Goal: Information Seeking & Learning: Learn about a topic

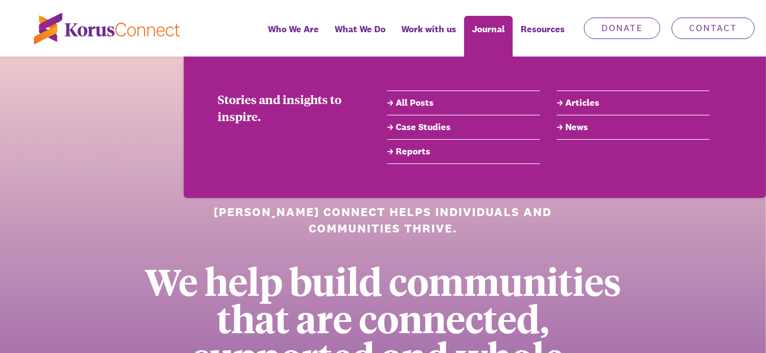
click at [414, 102] on link "All Posts" at bounding box center [463, 103] width 153 height 14
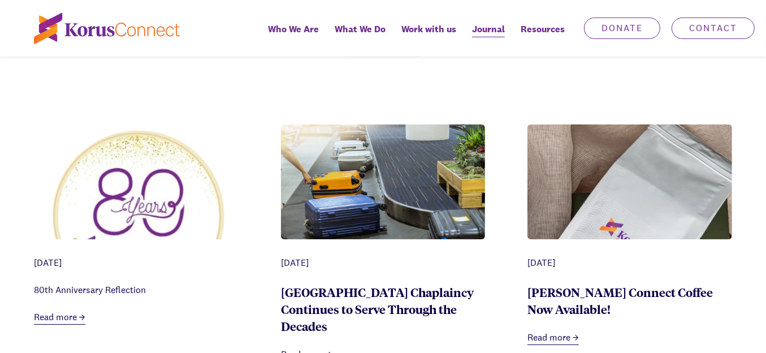
scroll to position [509, 0]
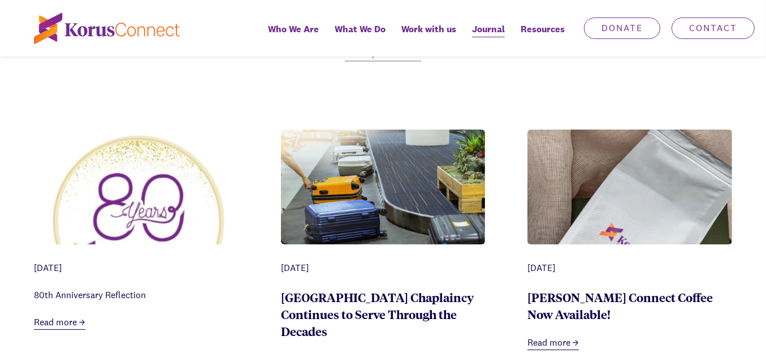
click at [138, 158] on img at bounding box center [136, 219] width 205 height 181
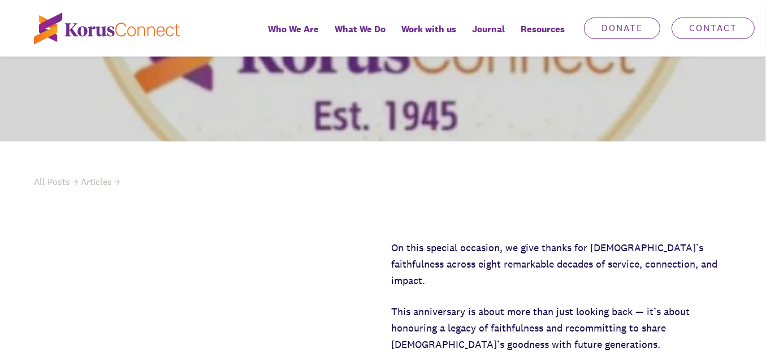
scroll to position [283, 0]
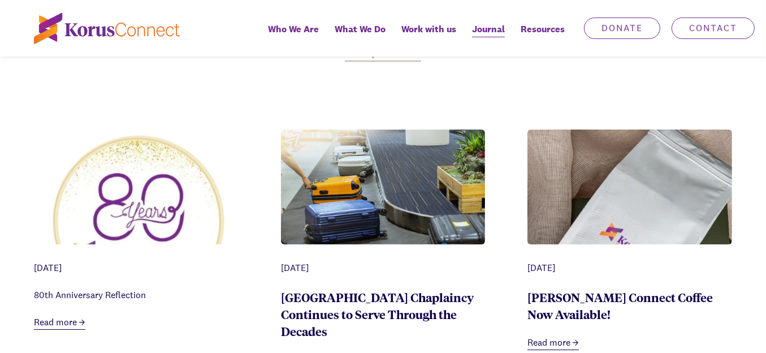
scroll to position [565, 0]
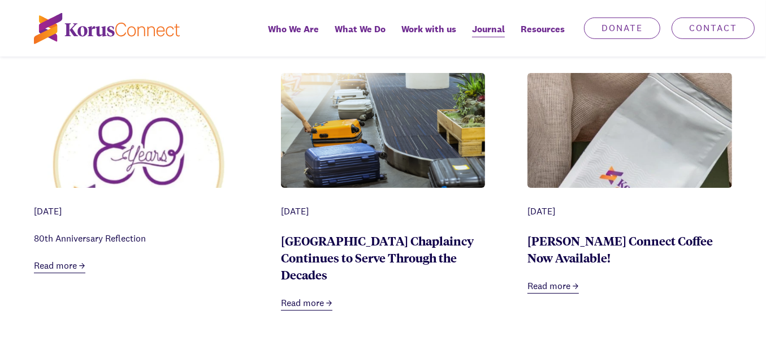
click at [427, 171] on img at bounding box center [383, 130] width 205 height 115
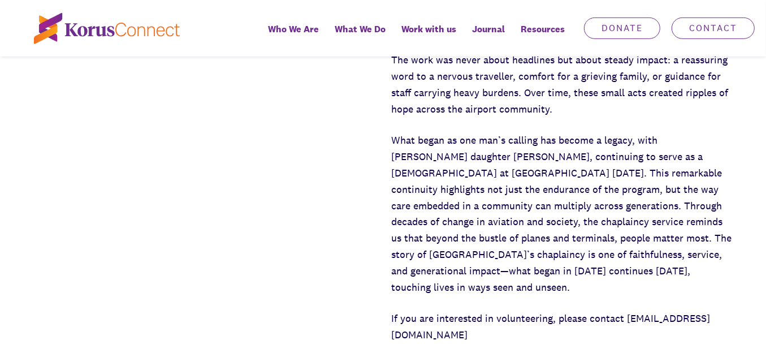
scroll to position [678, 0]
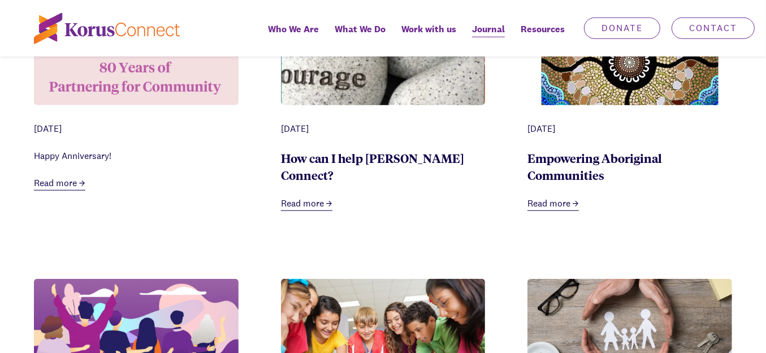
scroll to position [961, 0]
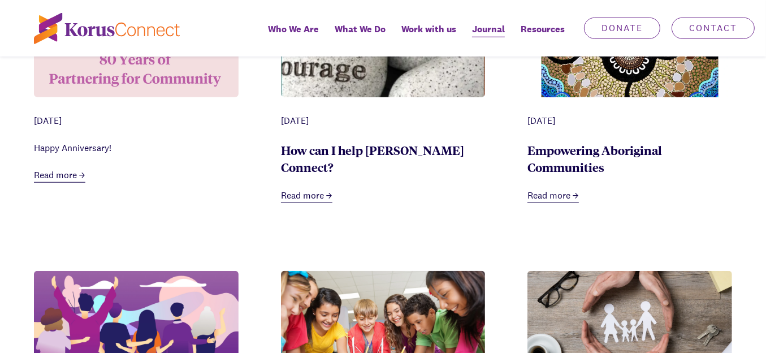
click at [371, 148] on link "How can I help [PERSON_NAME] Connect?" at bounding box center [372, 158] width 183 height 33
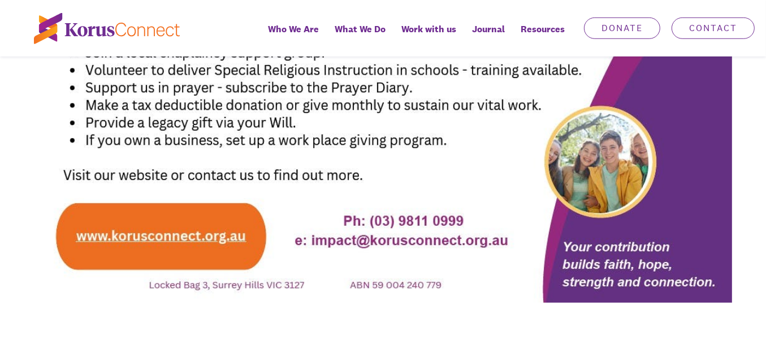
scroll to position [735, 0]
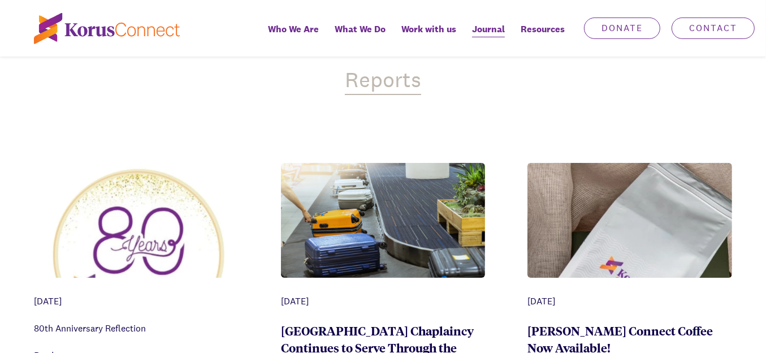
scroll to position [452, 0]
